Goal: Information Seeking & Learning: Learn about a topic

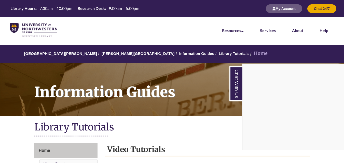
scroll to position [102, 0]
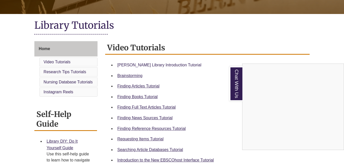
click at [160, 61] on div "Chat With Us" at bounding box center [172, 81] width 344 height 163
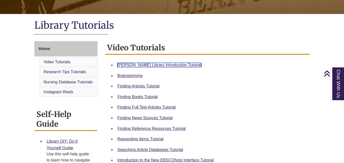
click at [123, 63] on link "Berntsen Library Introduction Tutorial" at bounding box center [159, 65] width 84 height 4
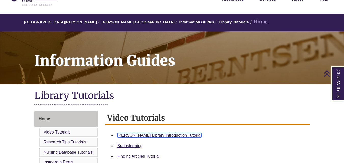
scroll to position [27, 0]
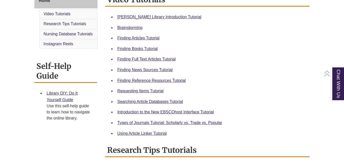
scroll to position [144, 0]
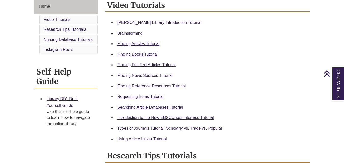
click at [77, 23] on li "Video Tutorials" at bounding box center [68, 19] width 58 height 9
click at [66, 20] on li "Video Tutorials" at bounding box center [68, 19] width 58 height 9
click at [63, 18] on link "Video Tutorials" at bounding box center [57, 19] width 27 height 4
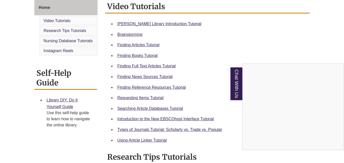
click at [61, 21] on div "Chat With Us" at bounding box center [172, 81] width 344 height 163
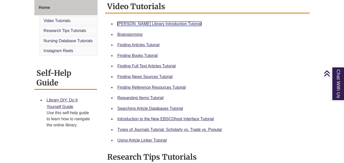
click at [157, 24] on link "Berntsen Library Introduction Tutorial" at bounding box center [159, 24] width 84 height 4
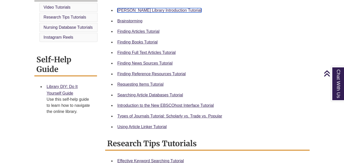
scroll to position [157, 0]
click at [129, 20] on link "Brainstorming" at bounding box center [129, 21] width 25 height 4
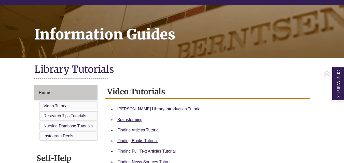
scroll to position [57, 0]
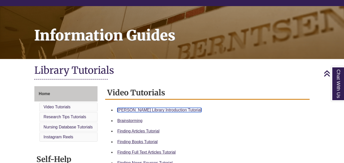
click at [135, 108] on link "Berntsen Library Introduction Tutorial" at bounding box center [159, 110] width 84 height 4
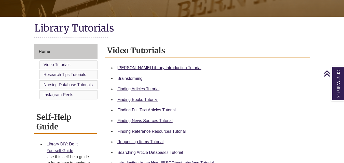
scroll to position [102, 0]
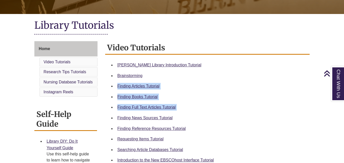
drag, startPoint x: 163, startPoint y: 78, endPoint x: 148, endPoint y: 114, distance: 38.9
click at [148, 114] on ul "Berntsen Library Introduction Tutorial Brainstorming Finding Articles Tutorial …" at bounding box center [207, 123] width 200 height 127
click at [180, 100] on div "Finding Books Tutorial" at bounding box center [211, 97] width 188 height 7
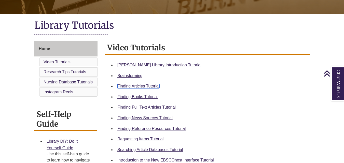
click at [130, 86] on link "Finding Articles Tutorial" at bounding box center [138, 86] width 42 height 4
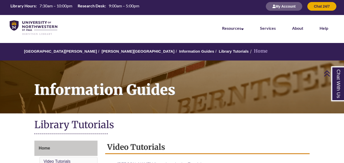
scroll to position [3, 0]
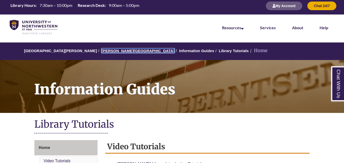
click at [116, 50] on link "[PERSON_NAME][GEOGRAPHIC_DATA]" at bounding box center [138, 51] width 73 height 4
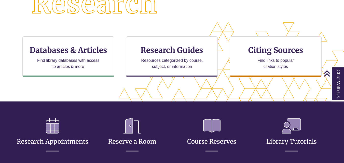
scroll to position [158, 0]
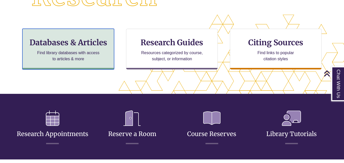
click at [73, 40] on h3 "Databases & Articles" at bounding box center [68, 43] width 83 height 10
click at [76, 38] on h3 "Databases & Articles" at bounding box center [68, 43] width 83 height 10
drag, startPoint x: 67, startPoint y: 36, endPoint x: 44, endPoint y: 39, distance: 22.9
click at [44, 39] on h3 "Databases & Articles" at bounding box center [68, 43] width 83 height 10
click at [48, 38] on h3 "Databases & Articles" at bounding box center [68, 43] width 83 height 10
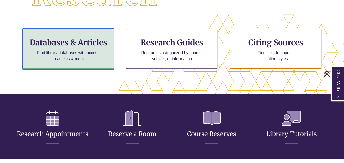
scroll to position [129, 301]
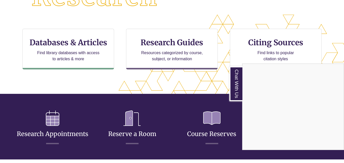
click at [60, 36] on div "Chat With Us" at bounding box center [172, 81] width 344 height 163
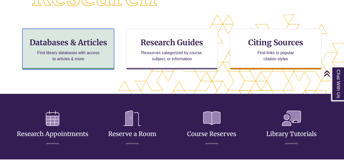
click at [66, 40] on h3 "Databases & Articles" at bounding box center [68, 43] width 83 height 10
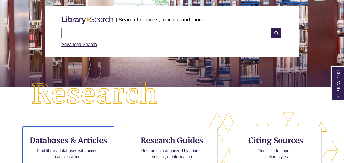
scroll to position [104, 344]
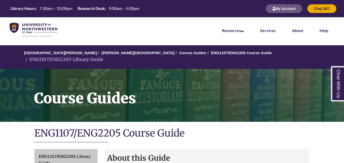
scroll to position [122, 0]
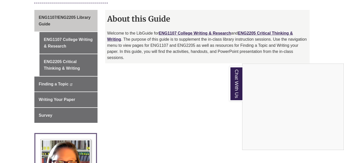
scroll to position [133, 0]
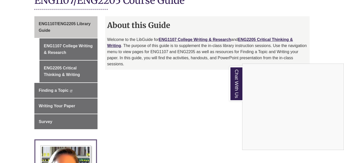
click at [78, 38] on div "Chat With Us" at bounding box center [172, 81] width 344 height 163
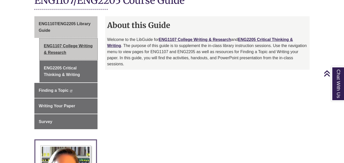
click at [66, 39] on link "ENG1107 College Writing & Research" at bounding box center [68, 49] width 58 height 22
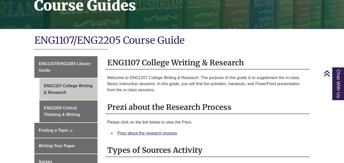
scroll to position [124, 0]
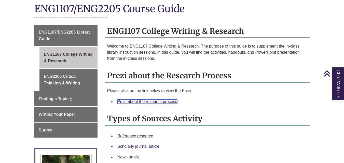
click at [127, 100] on link "Prezi about the research process" at bounding box center [147, 102] width 60 height 4
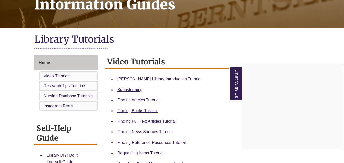
scroll to position [79, 0]
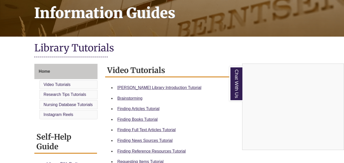
click at [226, 63] on div "Chat With Us" at bounding box center [172, 81] width 344 height 163
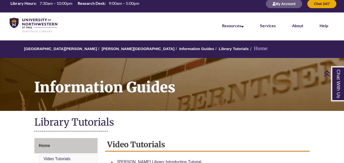
scroll to position [0, 0]
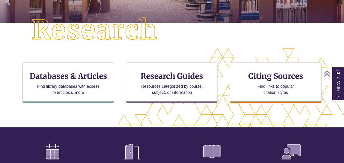
scroll to position [124, 0]
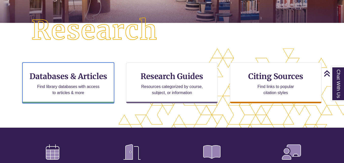
click at [95, 94] on p "Find library databases with access to articles & more" at bounding box center [68, 90] width 66 height 12
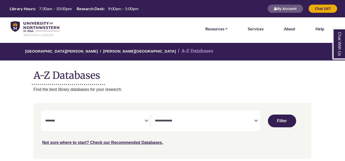
select select "Database Subject Filter"
select select "Database Types Filter"
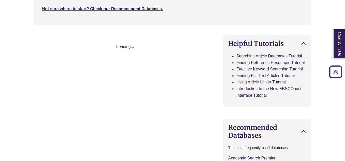
scroll to position [133, 0]
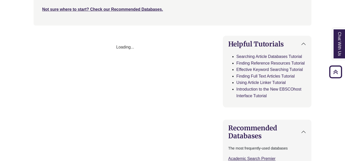
select select "Database Subject Filter"
select select "Database Types Filter"
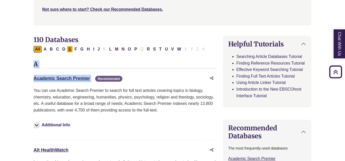
drag, startPoint x: 104, startPoint y: 70, endPoint x: 68, endPoint y: 49, distance: 41.9
click at [70, 47] on button "E" at bounding box center [70, 49] width 6 height 7
select select "Database Subject Filter"
select select "Database Types Filter"
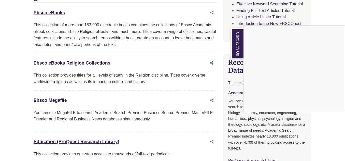
scroll to position [204, 0]
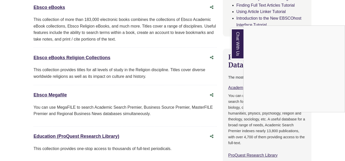
click at [72, 137] on div "Chat With Us" at bounding box center [172, 80] width 345 height 161
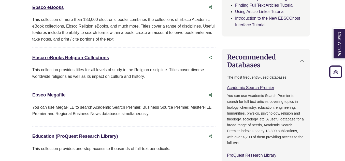
scroll to position [204, 8]
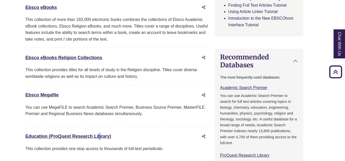
click at [49, 131] on div "Education (ProQuest Research Library) This link opens in a new window" at bounding box center [116, 136] width 183 height 10
click at [28, 135] on link "Education (ProQuest Research Library) This link opens in a new window" at bounding box center [68, 135] width 86 height 5
